Goal: Task Accomplishment & Management: Use online tool/utility

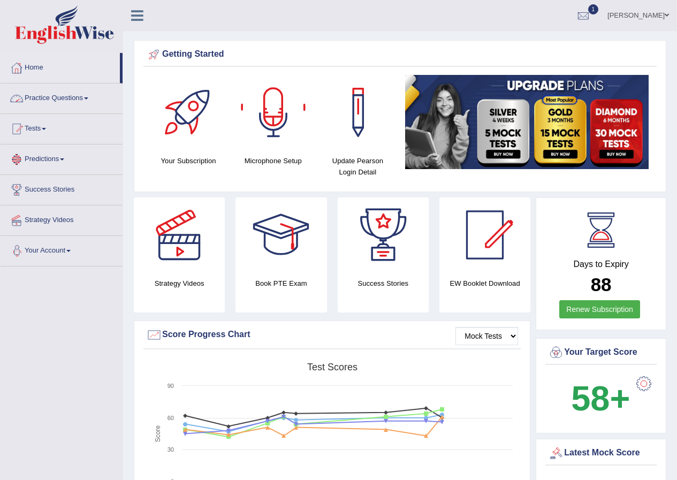
click at [655, 16] on link "Lex Cajayon" at bounding box center [638, 14] width 78 height 28
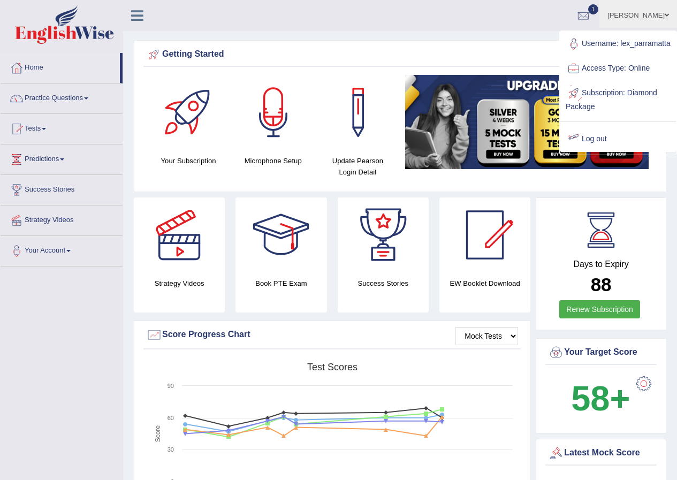
click at [599, 151] on link "Log out" at bounding box center [618, 139] width 116 height 25
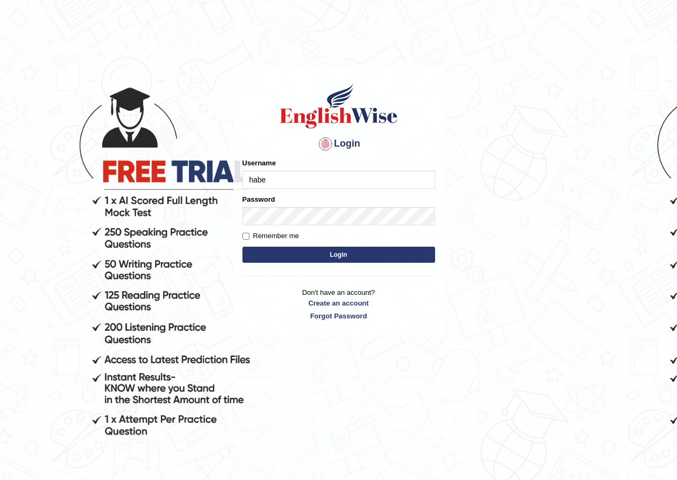
type input "habeeb_parramatta"
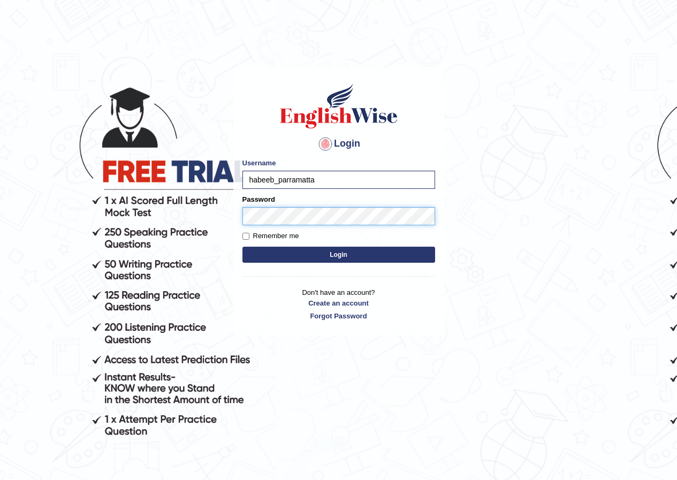
click at [242, 247] on button "Login" at bounding box center [338, 255] width 193 height 16
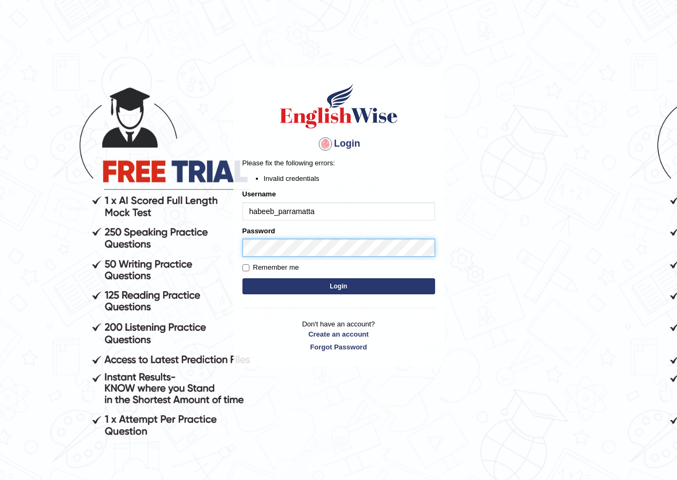
click at [177, 258] on body "Login Please fix the following errors: Invalid credentials Username habeeb_parr…" at bounding box center [338, 274] width 677 height 480
click at [242, 278] on button "Login" at bounding box center [338, 286] width 193 height 16
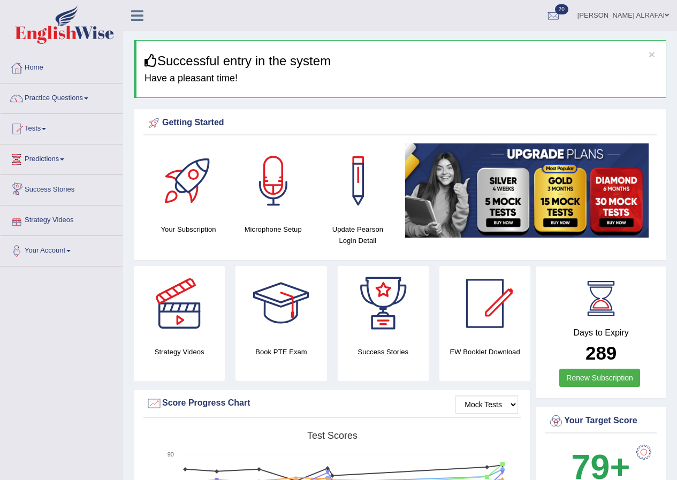
click at [56, 159] on link "Predictions" at bounding box center [62, 157] width 122 height 27
click at [51, 184] on link "Latest Predictions" at bounding box center [70, 183] width 100 height 19
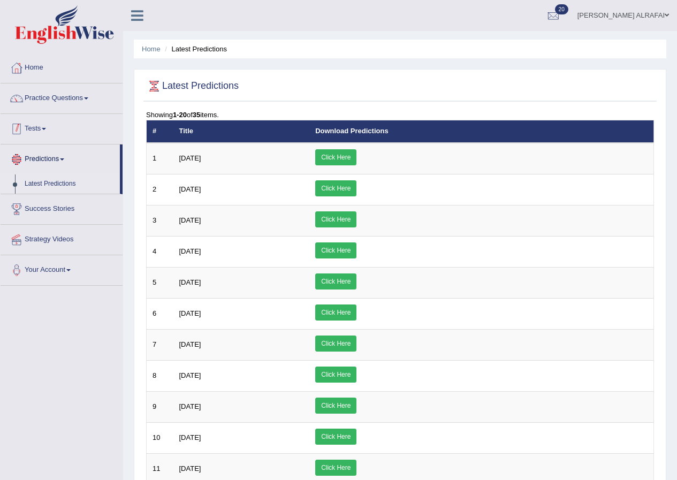
click at [41, 128] on link "Tests" at bounding box center [62, 127] width 122 height 27
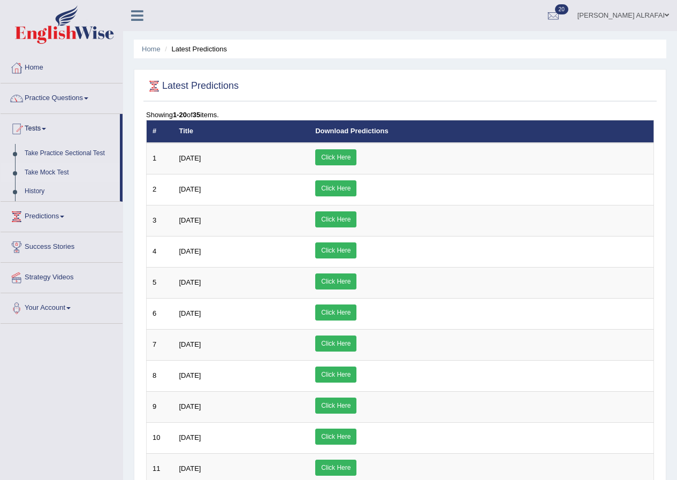
click at [48, 169] on link "Take Mock Test" at bounding box center [70, 172] width 100 height 19
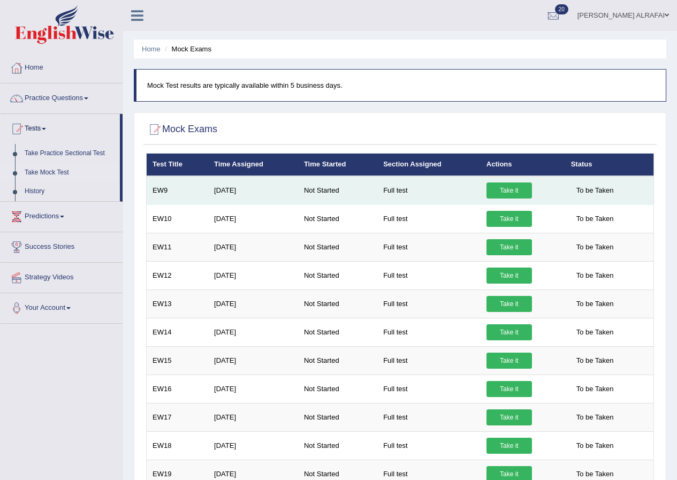
click at [513, 194] on link "Take it" at bounding box center [508, 190] width 45 height 16
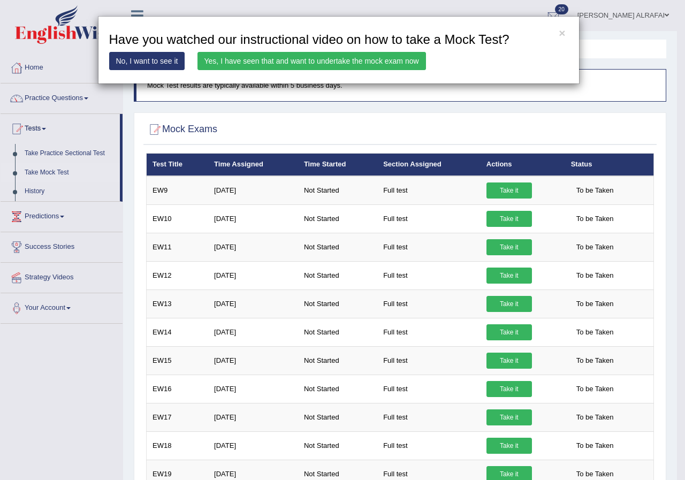
click at [363, 63] on link "Yes, I have seen that and want to undertake the mock exam now" at bounding box center [311, 61] width 228 height 18
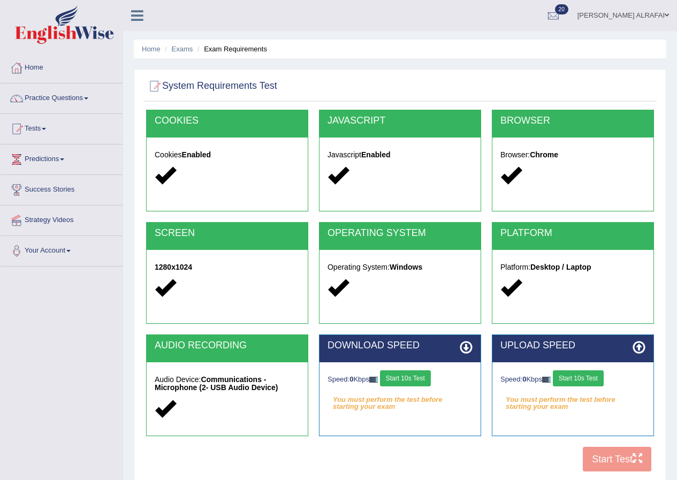
click at [420, 373] on button "Start 10s Test" at bounding box center [405, 378] width 51 height 16
click at [575, 383] on button "Start 10s Test" at bounding box center [578, 378] width 51 height 16
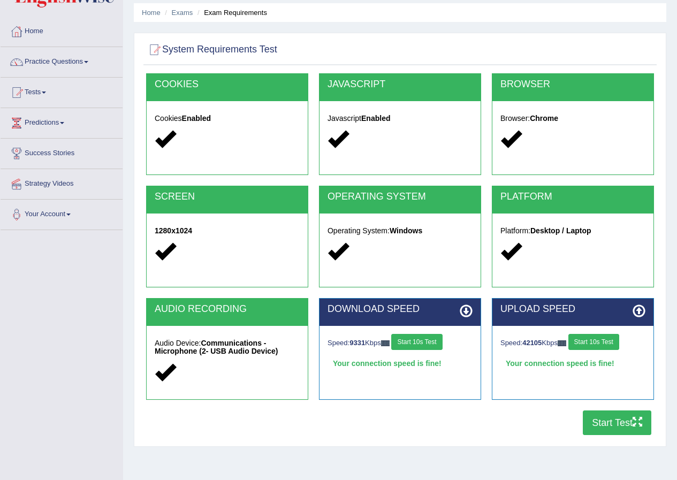
scroll to position [82, 0]
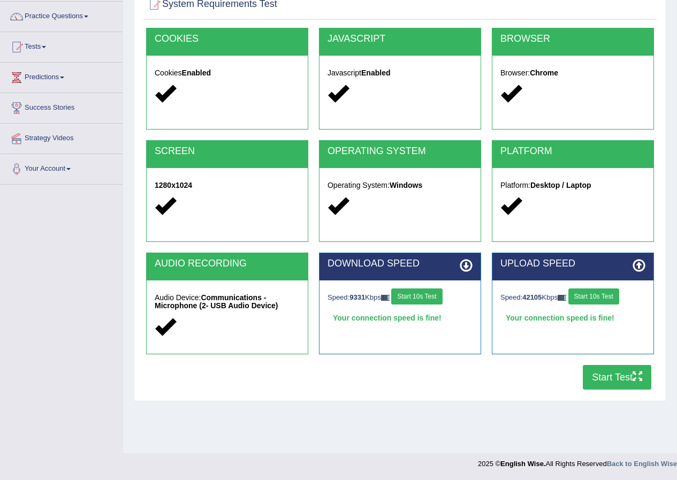
click at [626, 385] on button "Start Test" at bounding box center [617, 377] width 68 height 25
click at [263, 310] on h5 "Audio Device: Communications - Microphone (2- USB Audio Device)" at bounding box center [227, 302] width 145 height 17
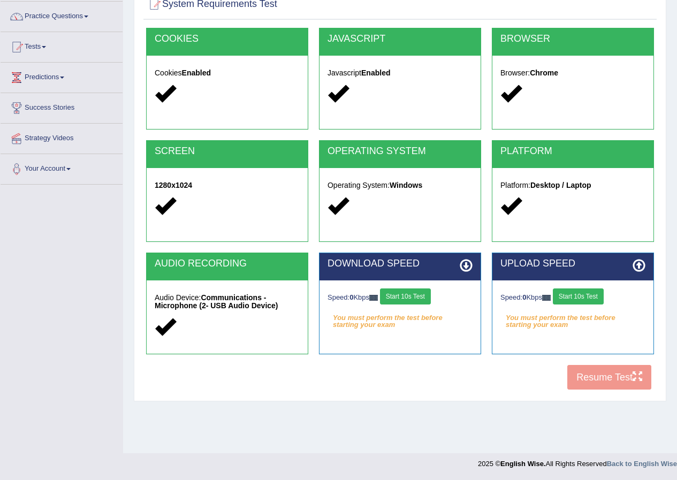
click at [417, 295] on button "Start 10s Test" at bounding box center [405, 296] width 51 height 16
click at [578, 300] on button "Start 10s Test" at bounding box center [578, 296] width 51 height 16
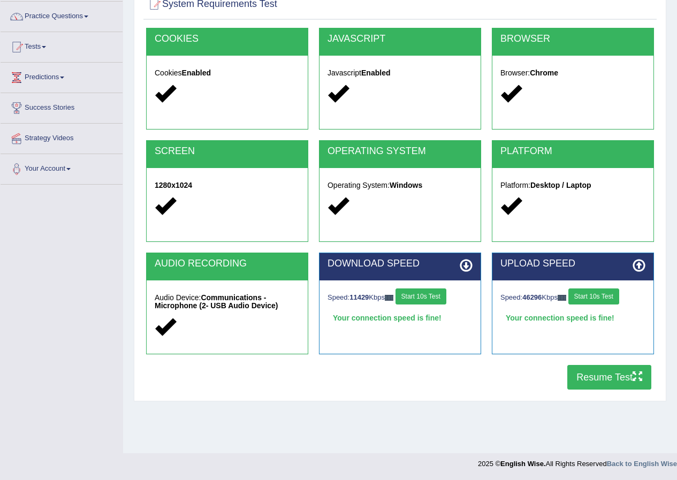
click at [584, 382] on button "Resume Test" at bounding box center [609, 377] width 84 height 25
